Goal: Information Seeking & Learning: Understand process/instructions

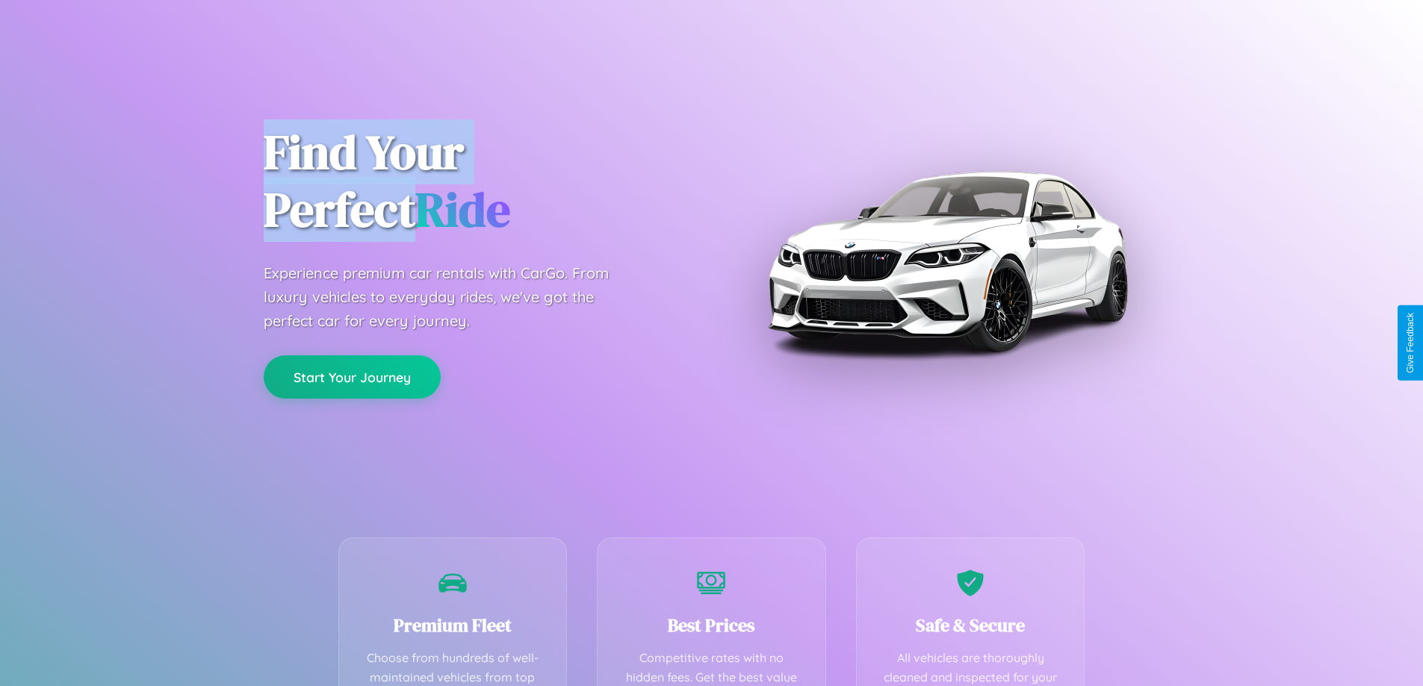
scroll to position [435, 0]
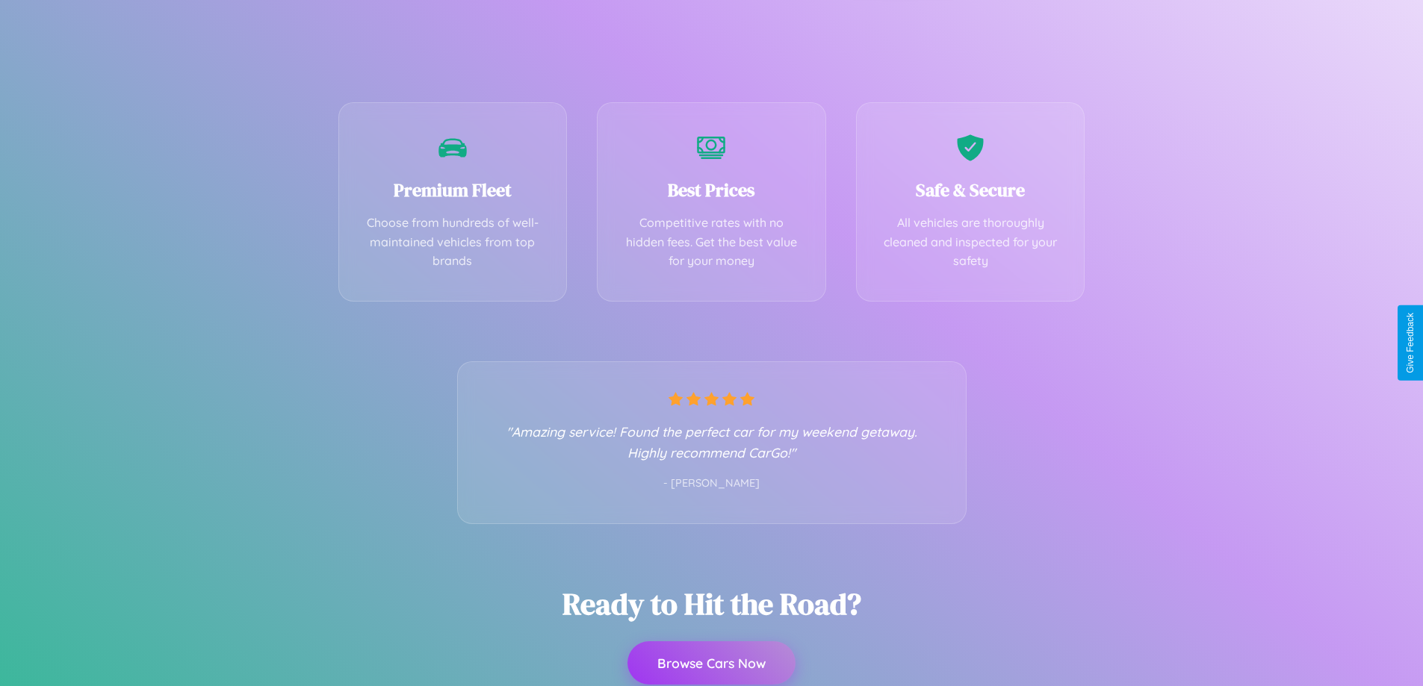
click at [711, 665] on button "Browse Cars Now" at bounding box center [711, 663] width 168 height 43
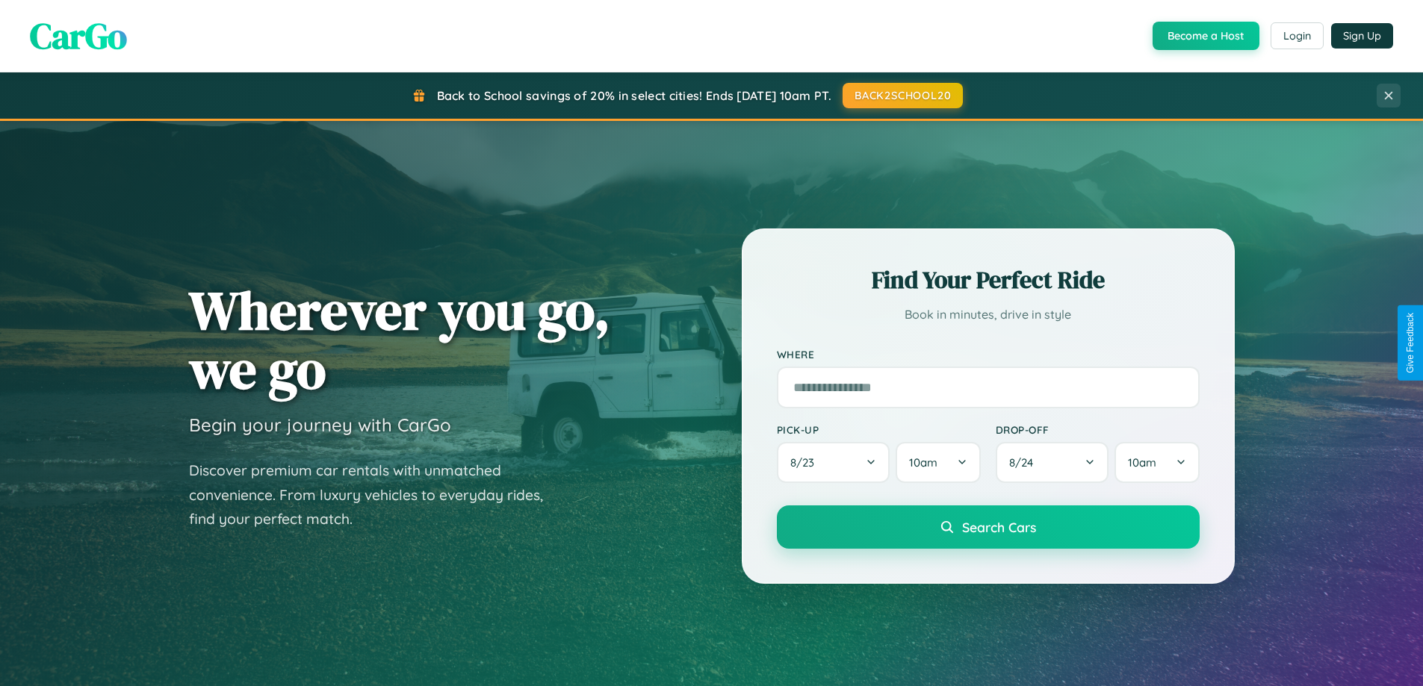
scroll to position [2874, 0]
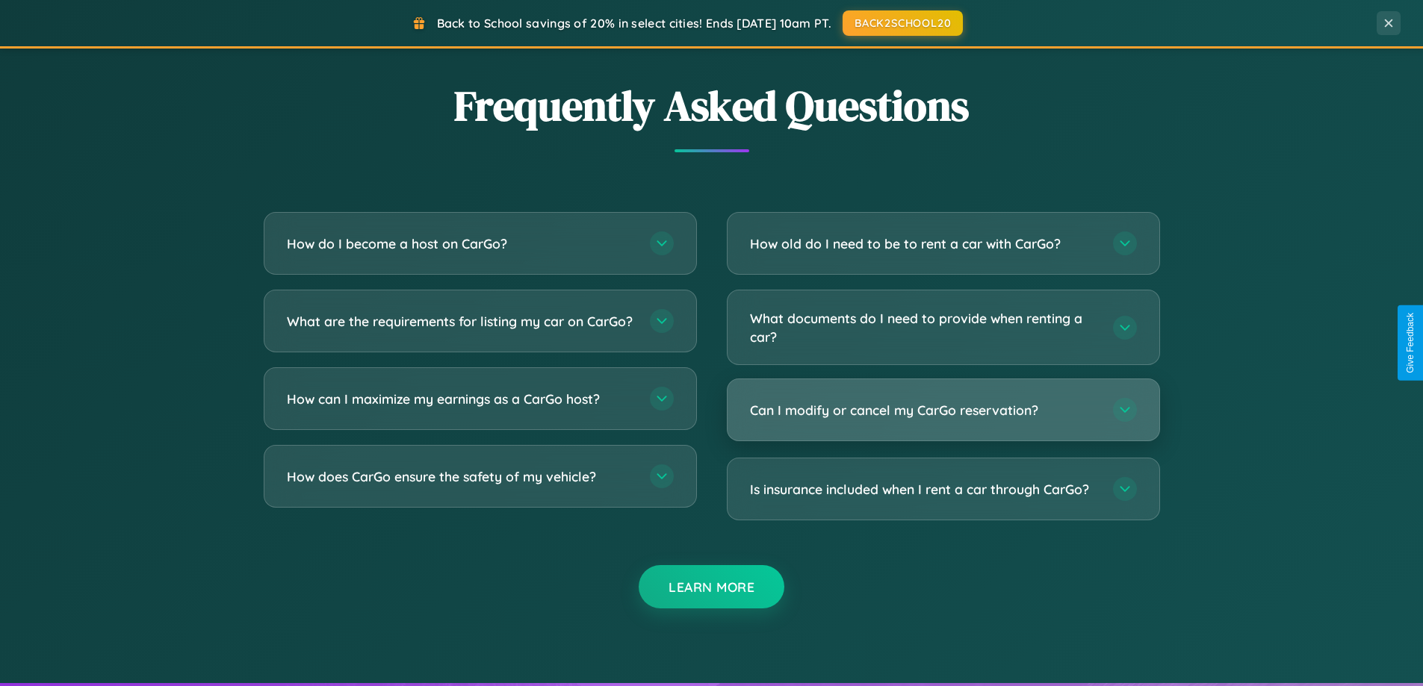
click at [943, 410] on h3 "Can I modify or cancel my CarGo reservation?" at bounding box center [924, 410] width 348 height 19
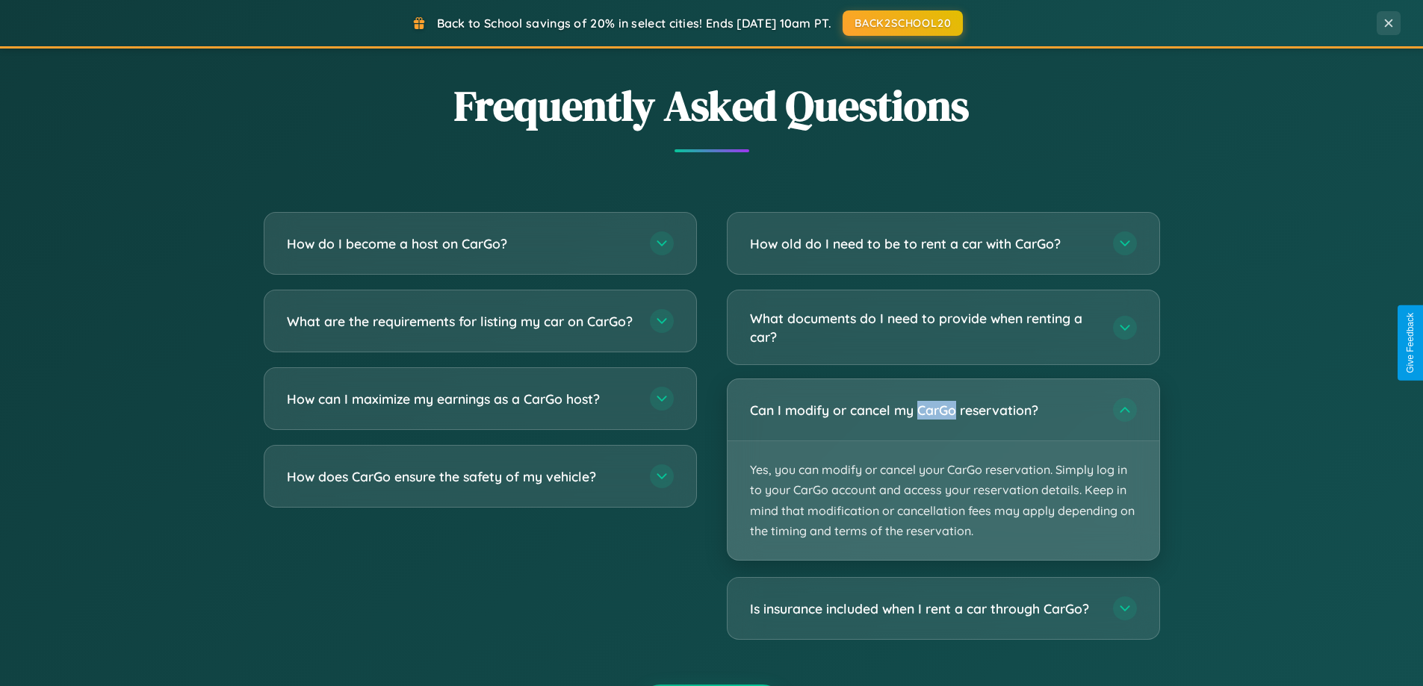
click at [943, 470] on p "Yes, you can modify or cancel your CarGo reservation. Simply log in to your Car…" at bounding box center [943, 500] width 432 height 119
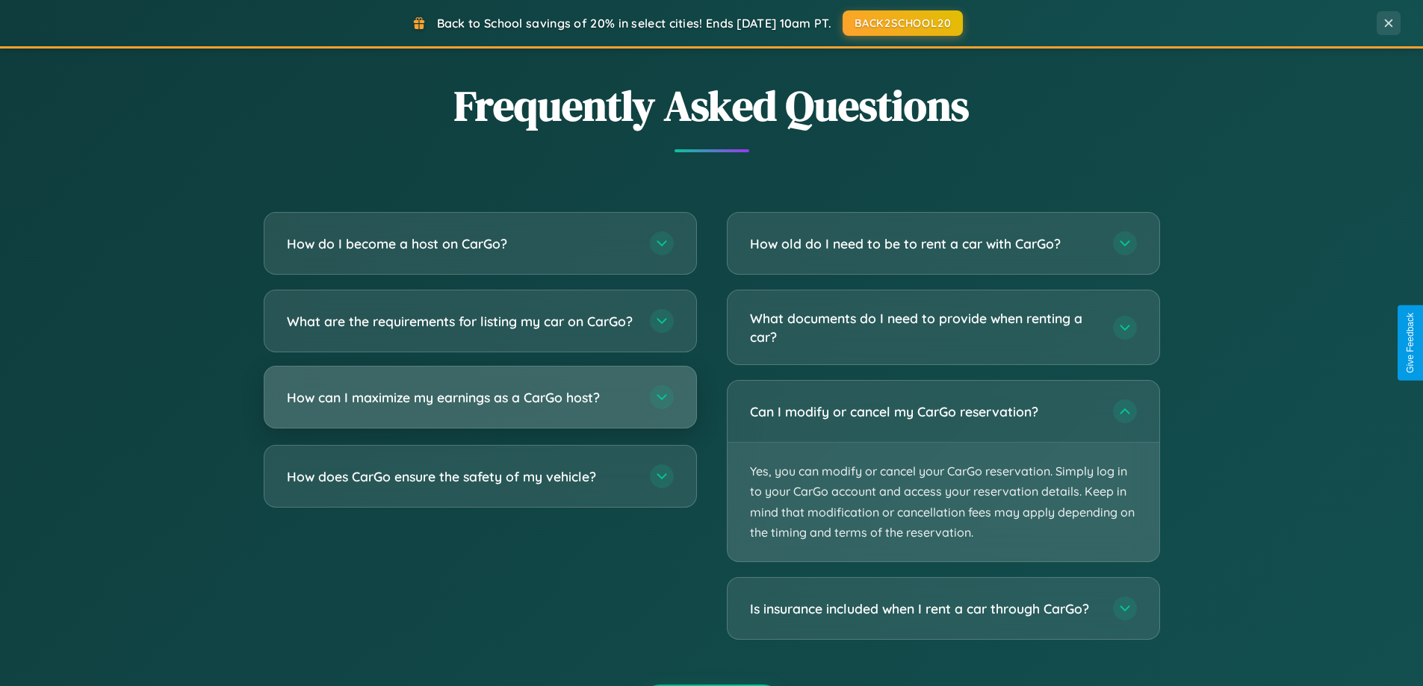
click at [479, 407] on h3 "How can I maximize my earnings as a CarGo host?" at bounding box center [461, 397] width 348 height 19
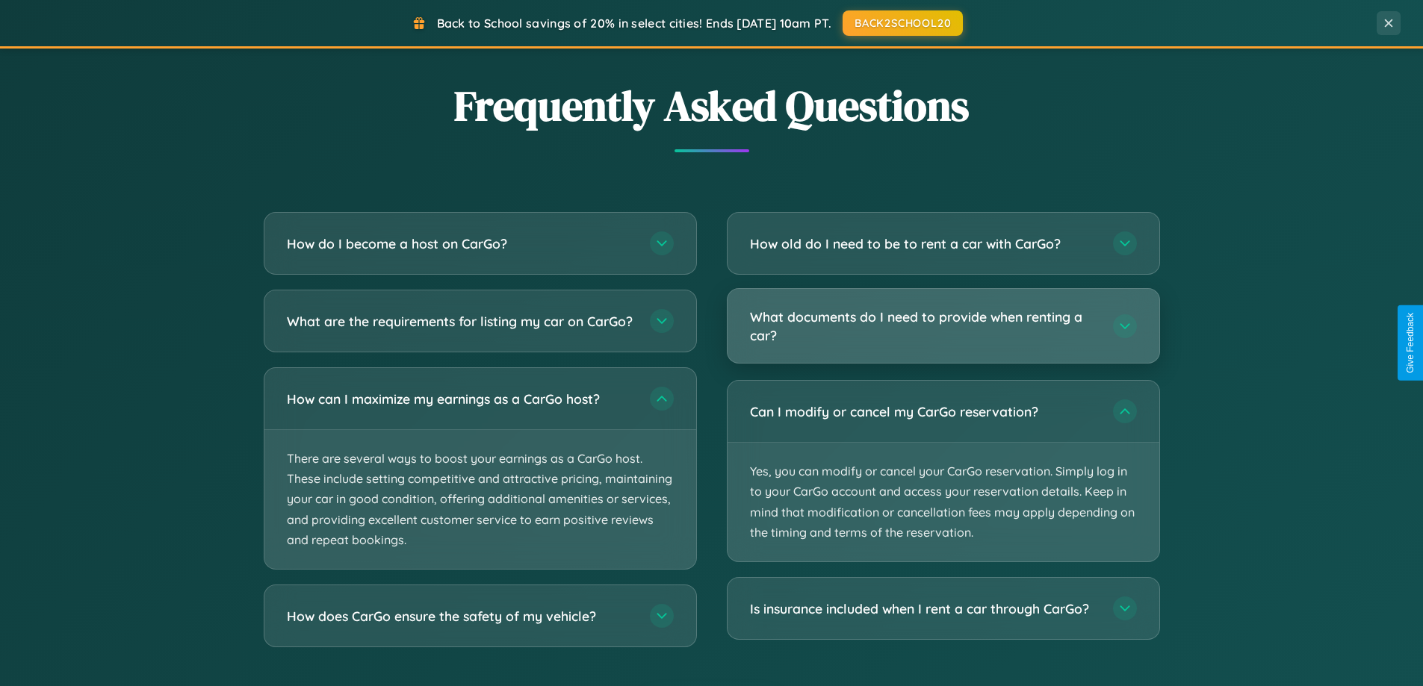
click at [943, 326] on h3 "What documents do I need to provide when renting a car?" at bounding box center [924, 326] width 348 height 37
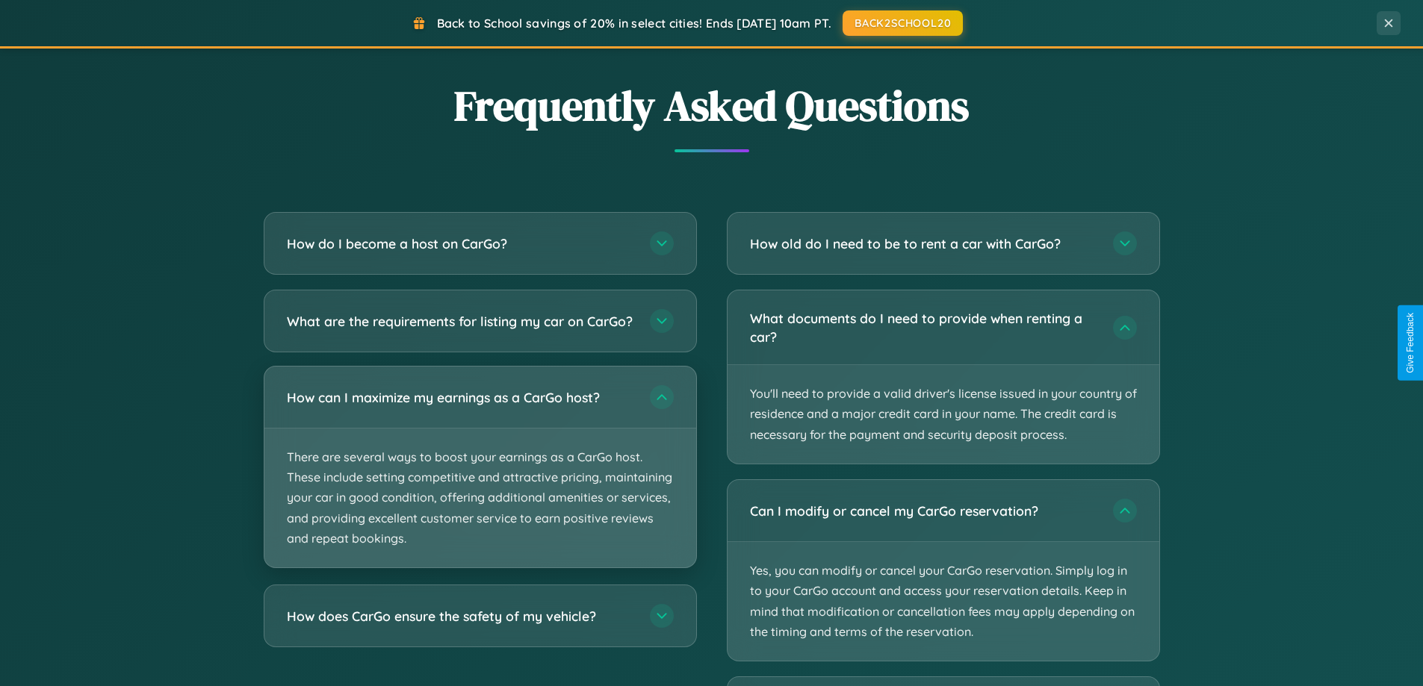
click at [479, 481] on p "There are several ways to boost your earnings as a CarGo host. These include se…" at bounding box center [480, 498] width 432 height 139
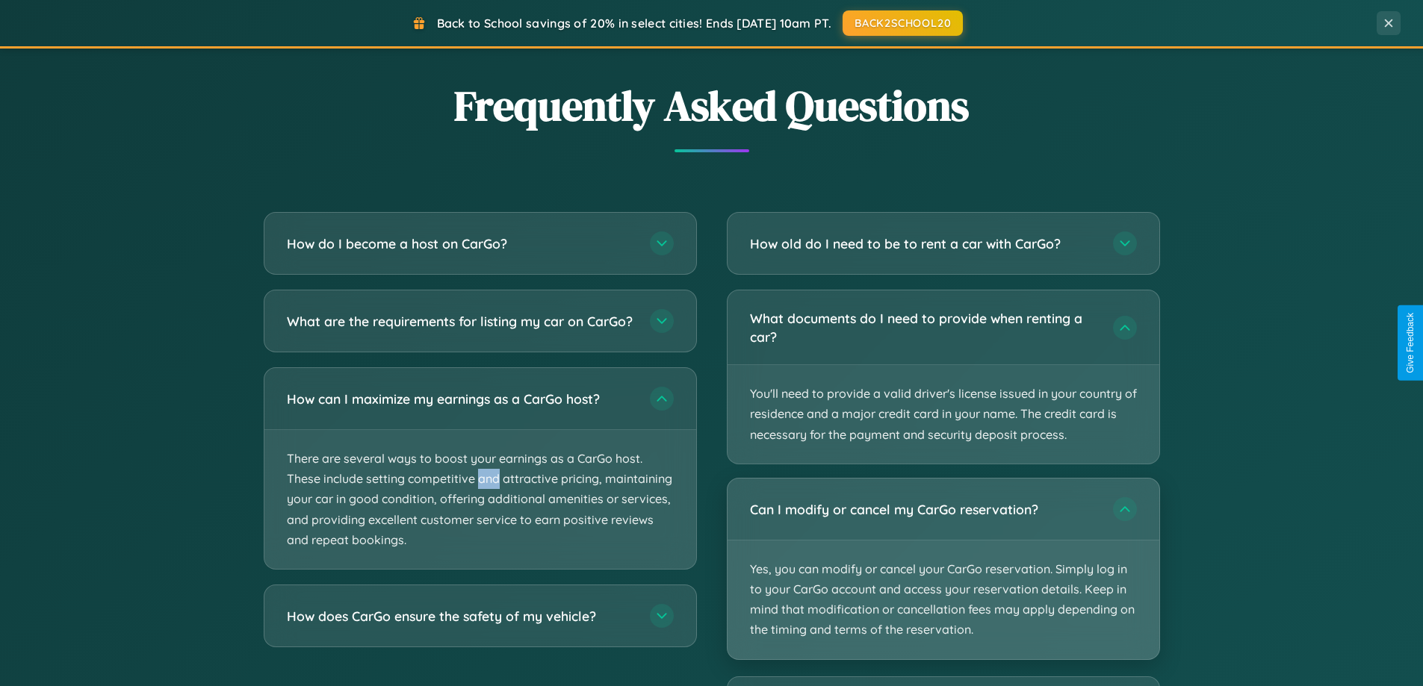
click at [943, 569] on p "Yes, you can modify or cancel your CarGo reservation. Simply log in to your Car…" at bounding box center [943, 600] width 432 height 119
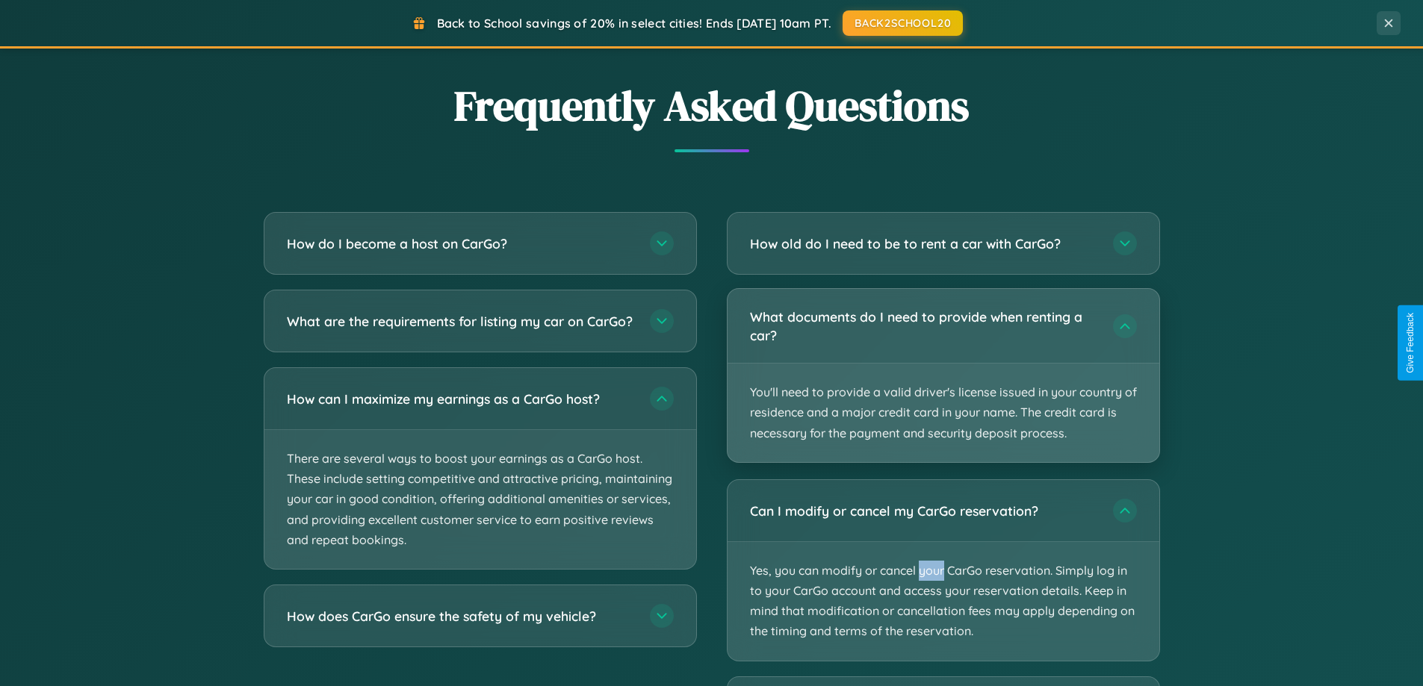
click at [943, 376] on p "You'll need to provide a valid driver's license issued in your country of resid…" at bounding box center [943, 413] width 432 height 99
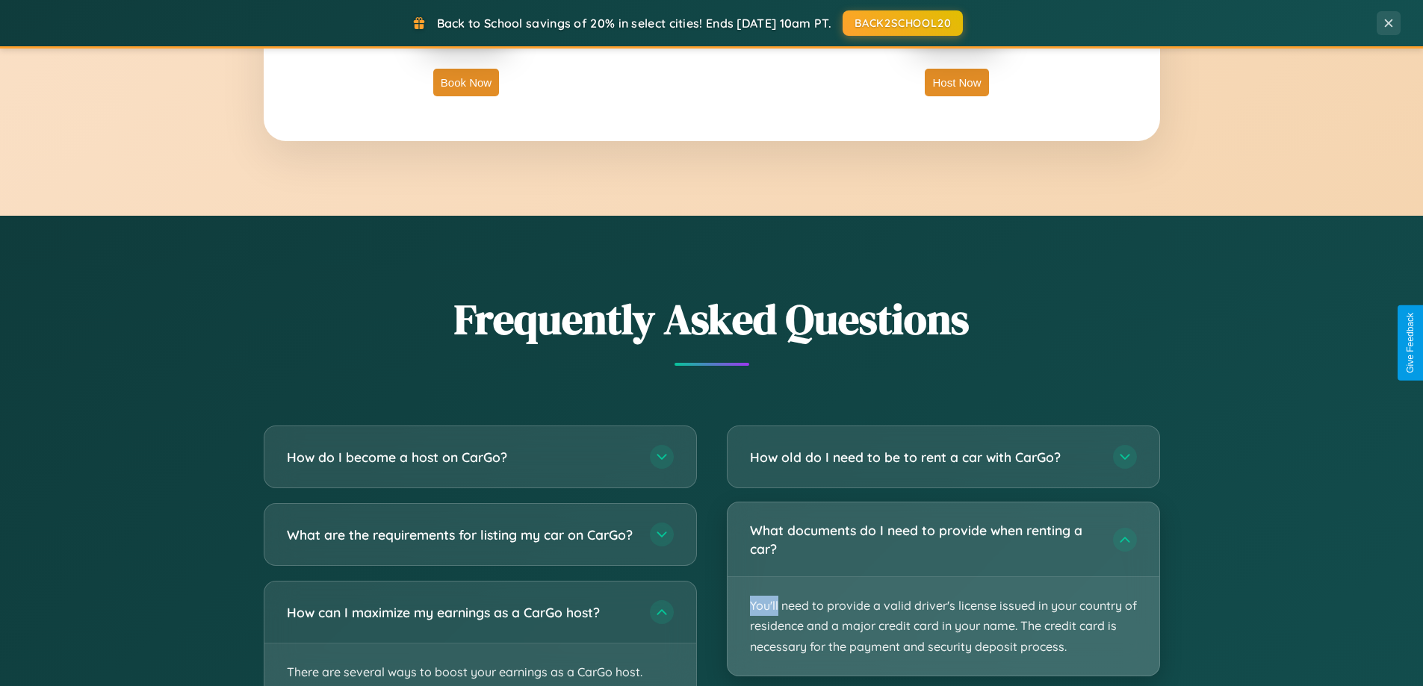
scroll to position [2658, 0]
